Goal: Find contact information: Find contact information

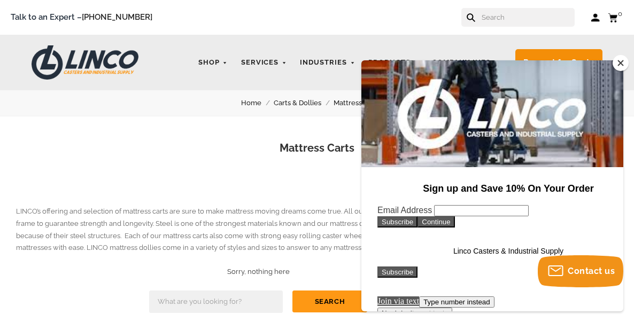
click at [617, 58] on button "Close" at bounding box center [621, 63] width 16 height 16
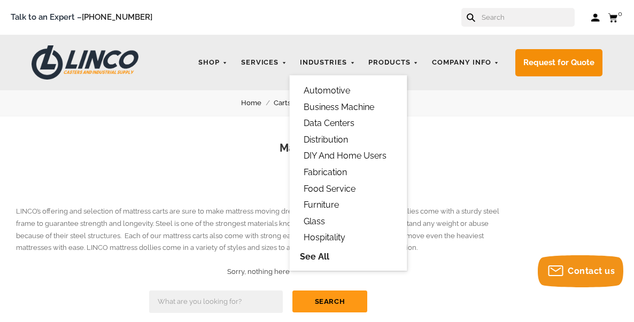
click at [314, 200] on link "Furniture" at bounding box center [321, 205] width 43 height 18
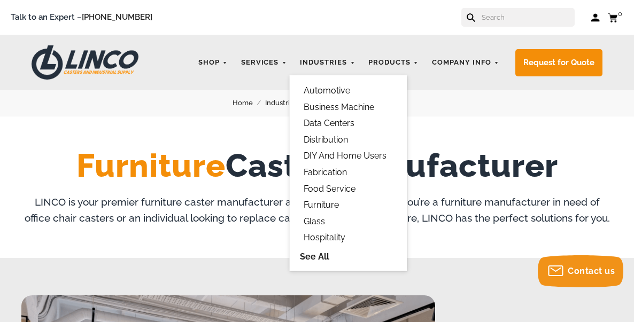
click at [324, 140] on link "Distribution" at bounding box center [326, 140] width 52 height 18
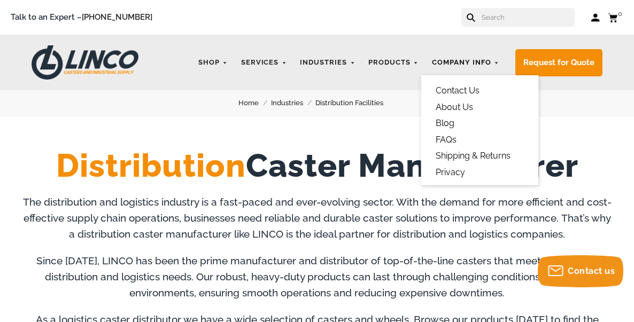
click at [486, 61] on link "Company Info" at bounding box center [466, 62] width 78 height 21
click at [457, 89] on link "Contact Us" at bounding box center [457, 91] width 51 height 18
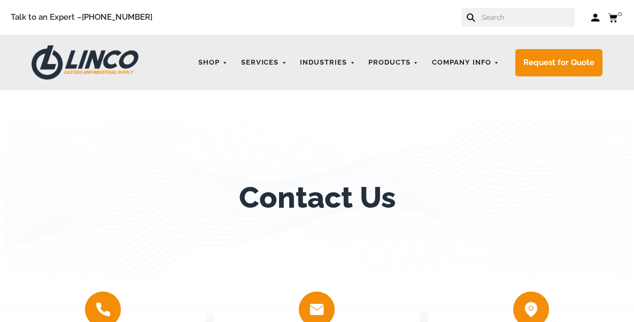
scroll to position [214, 0]
